Goal: Transaction & Acquisition: Purchase product/service

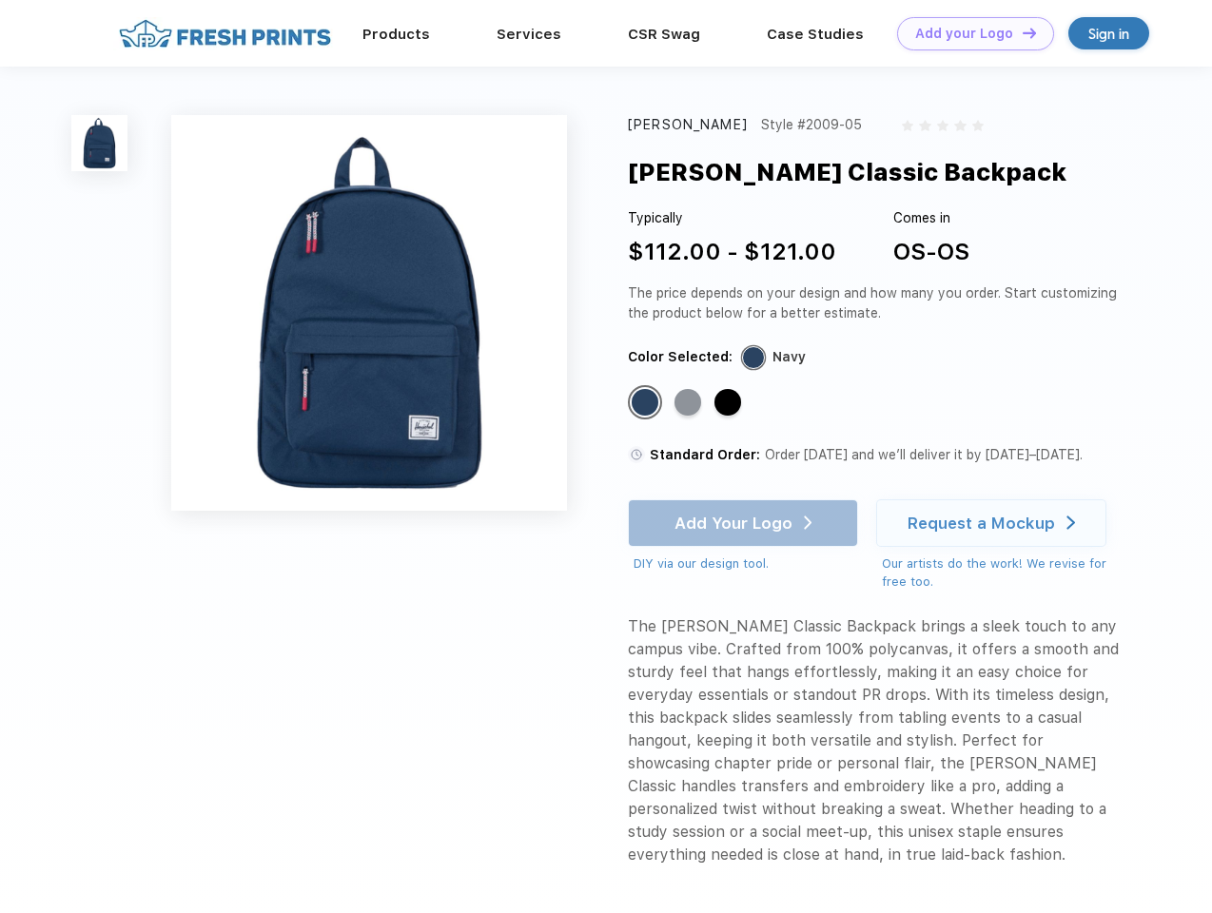
click at [968, 33] on link "Add your Logo Design Tool" at bounding box center [975, 33] width 157 height 33
click at [0, 0] on div "Design Tool" at bounding box center [0, 0] width 0 height 0
click at [1020, 32] on link "Add your Logo Design Tool" at bounding box center [975, 33] width 157 height 33
click at [100, 143] on img at bounding box center [99, 143] width 56 height 56
click at [647, 403] on div "Standard Color" at bounding box center [644, 402] width 27 height 27
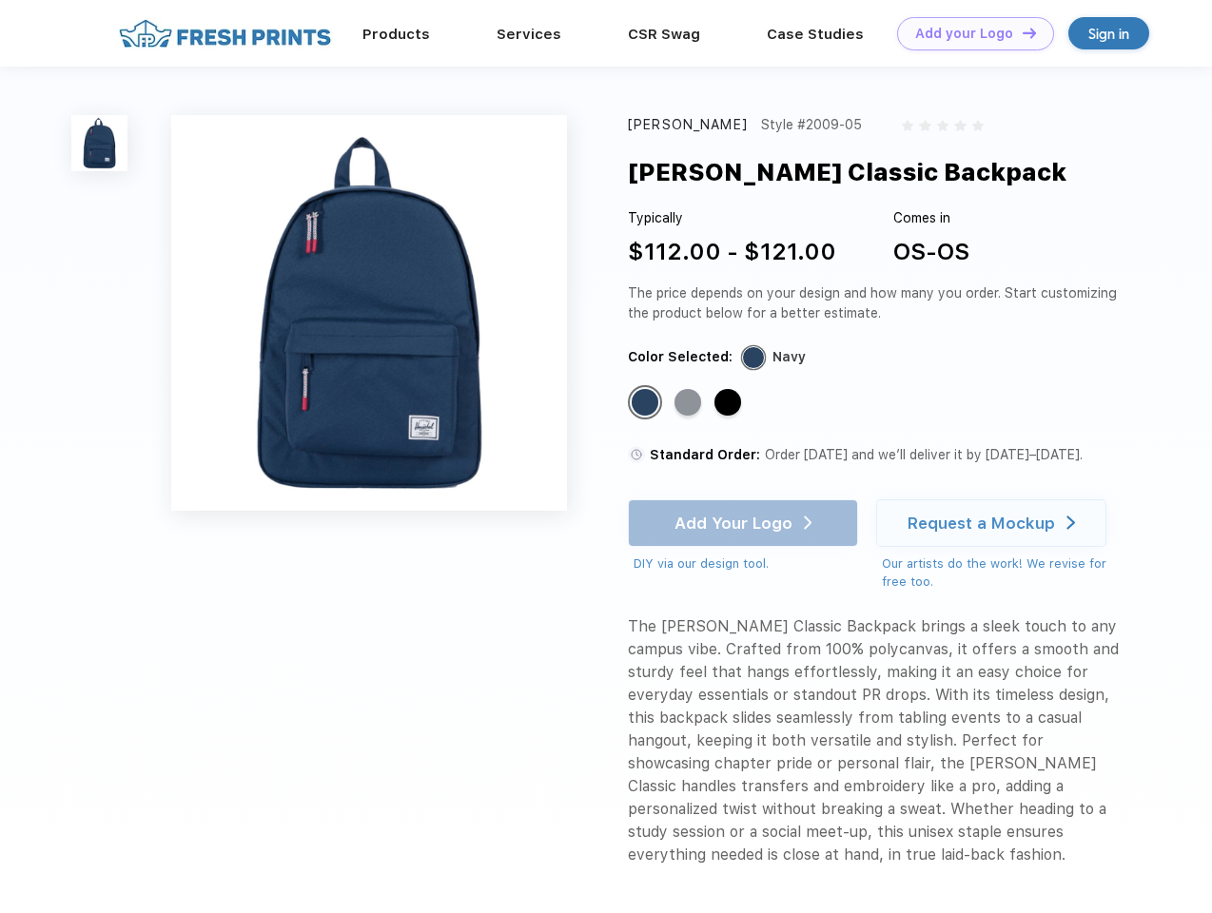
click at [689, 403] on div "Standard Color" at bounding box center [687, 402] width 27 height 27
click at [729, 403] on div "Standard Color" at bounding box center [727, 402] width 27 height 27
click at [745, 523] on div "Add Your Logo DIY via our design tool. Ah shoot! This product isn't up in our d…" at bounding box center [743, 536] width 230 height 74
click at [994, 523] on div "Request a Mockup" at bounding box center [980, 523] width 147 height 19
